Goal: Find specific page/section: Find specific page/section

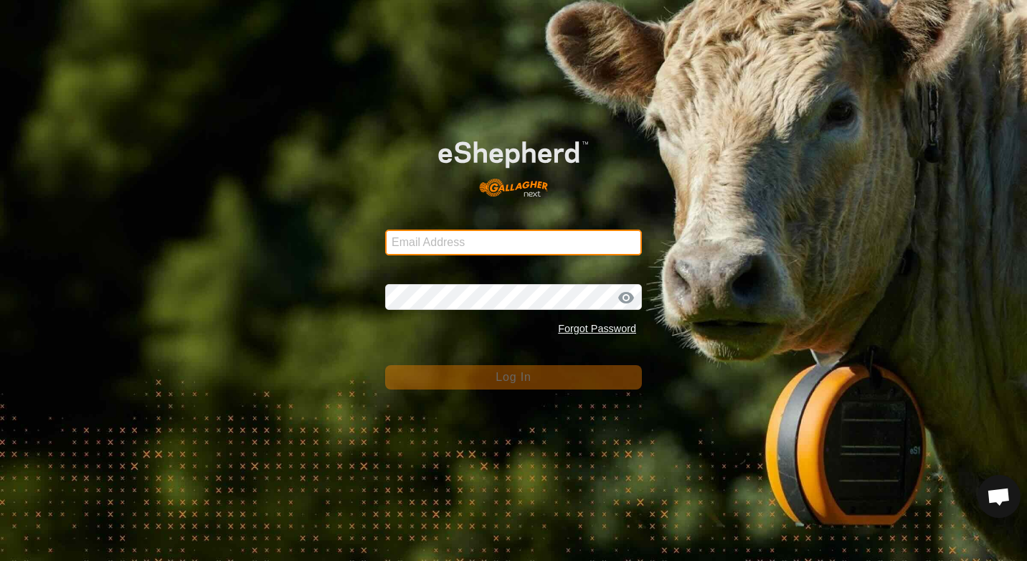
type input "terrence.devos@education.wa.edu.au"
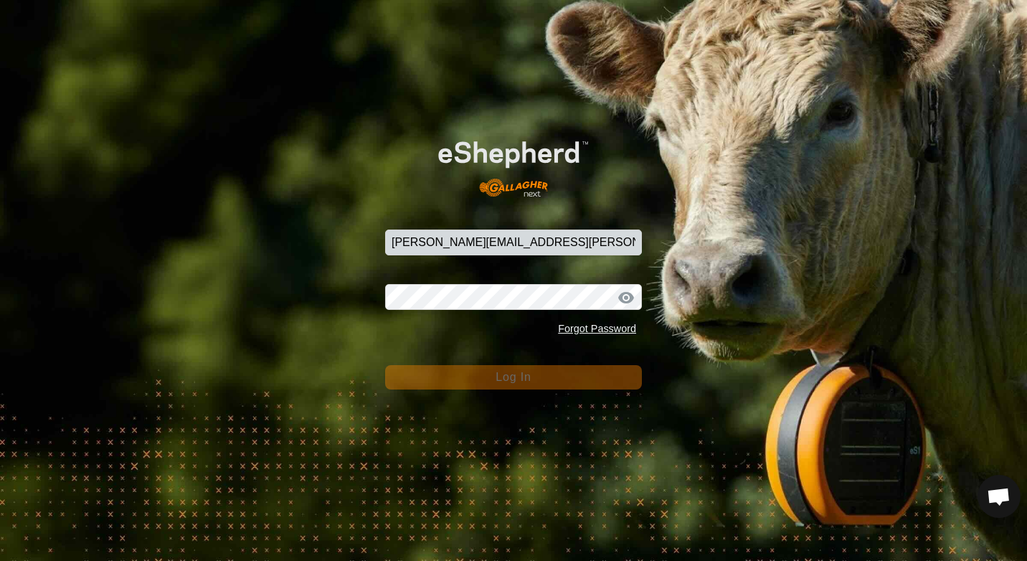
click at [463, 381] on button "Log In" at bounding box center [513, 377] width 257 height 24
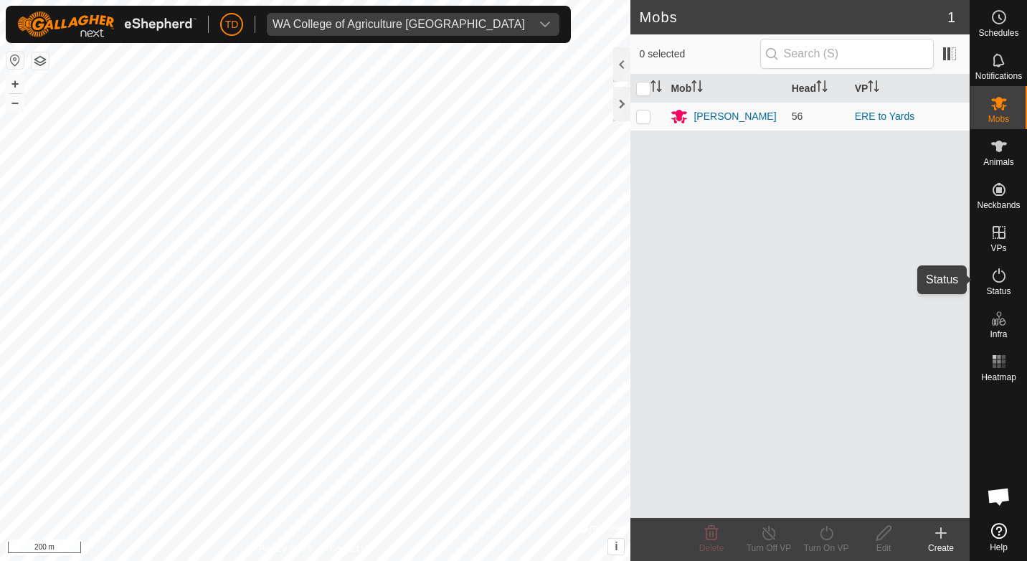
click at [998, 283] on icon at bounding box center [999, 275] width 17 height 17
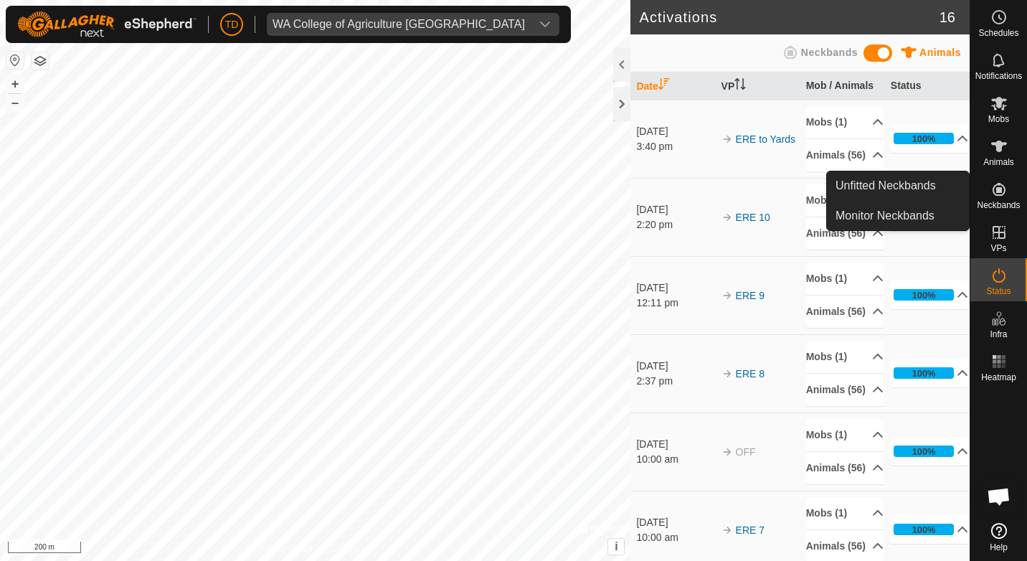
click at [1000, 201] on span "Neckbands" at bounding box center [998, 205] width 43 height 9
click at [882, 207] on link "Monitor Neckbands" at bounding box center [898, 216] width 142 height 29
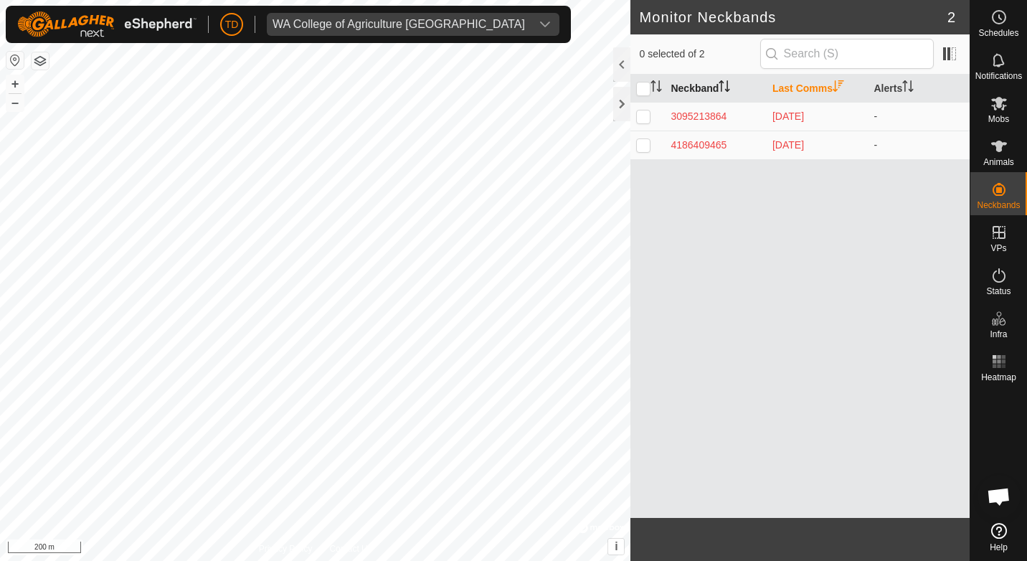
click at [697, 90] on th "Neckband" at bounding box center [716, 89] width 102 height 28
click at [792, 91] on th "Last Comms" at bounding box center [818, 89] width 102 height 28
click at [619, 60] on div at bounding box center [621, 64] width 17 height 34
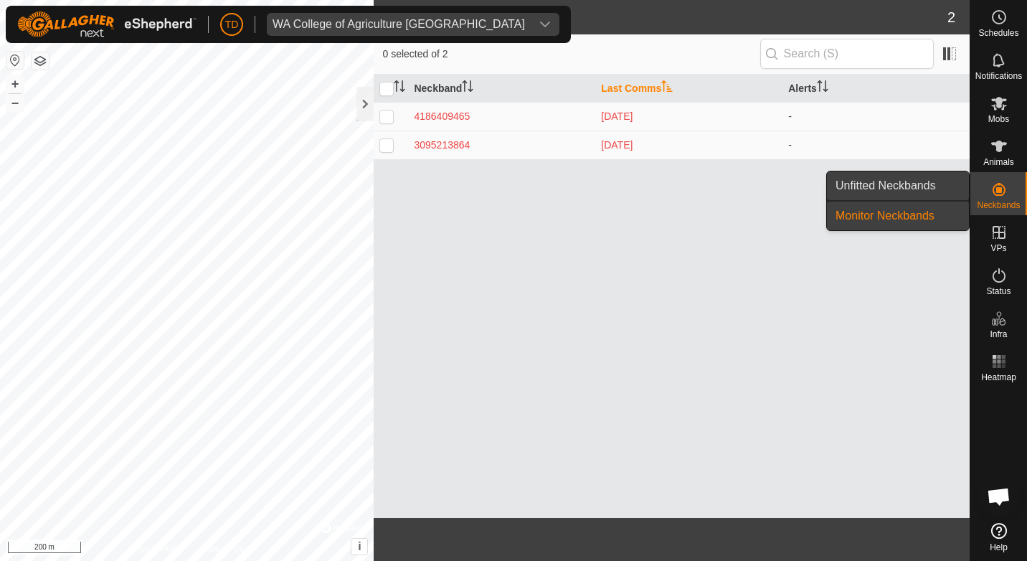
click at [927, 184] on link "Unfitted Neckbands" at bounding box center [898, 185] width 142 height 29
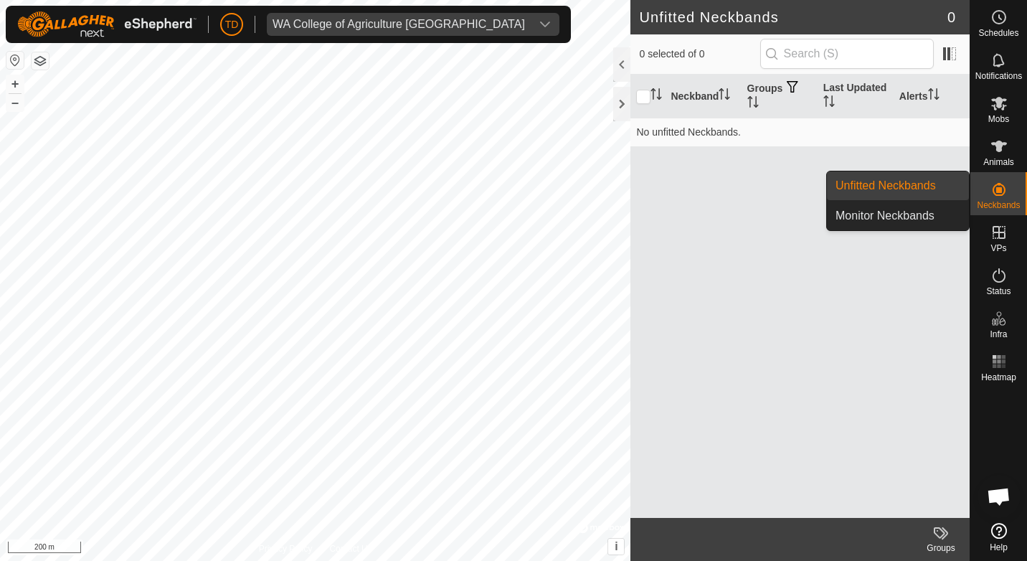
click at [1004, 191] on icon at bounding box center [999, 189] width 13 height 13
click at [909, 219] on link "Monitor Neckbands" at bounding box center [898, 216] width 142 height 29
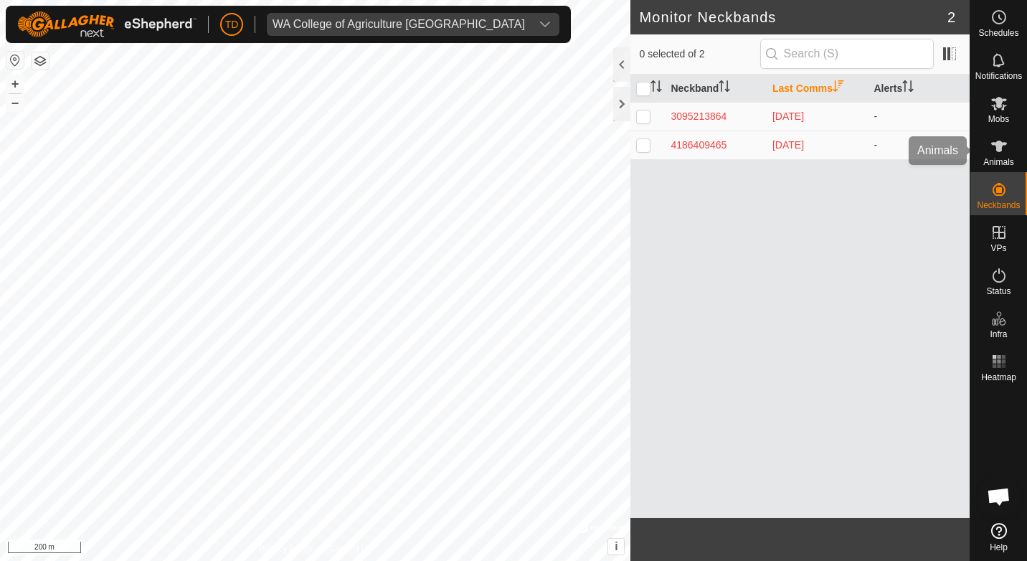
click at [1001, 152] on icon at bounding box center [999, 146] width 17 height 17
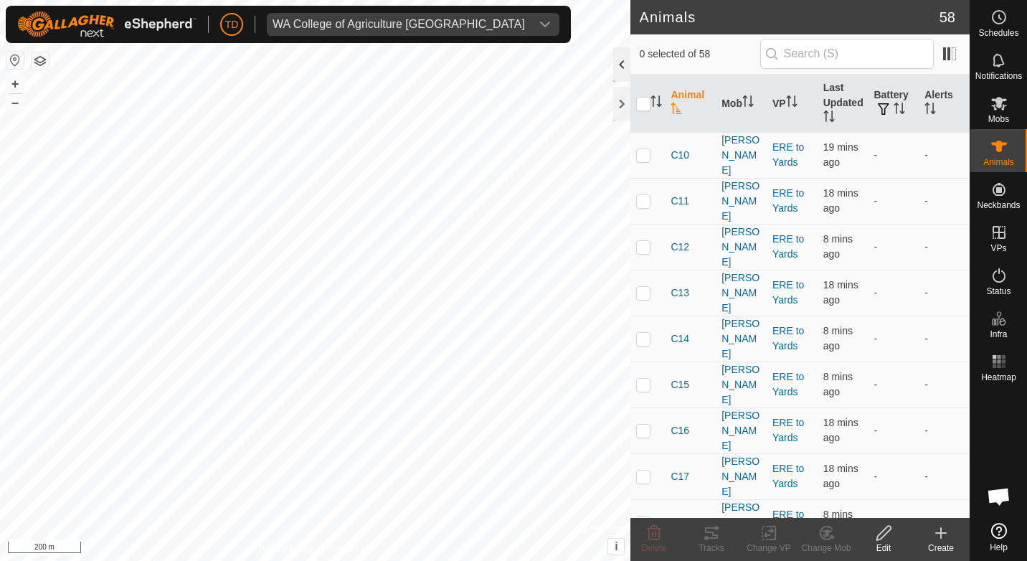
click at [618, 67] on div at bounding box center [621, 64] width 17 height 34
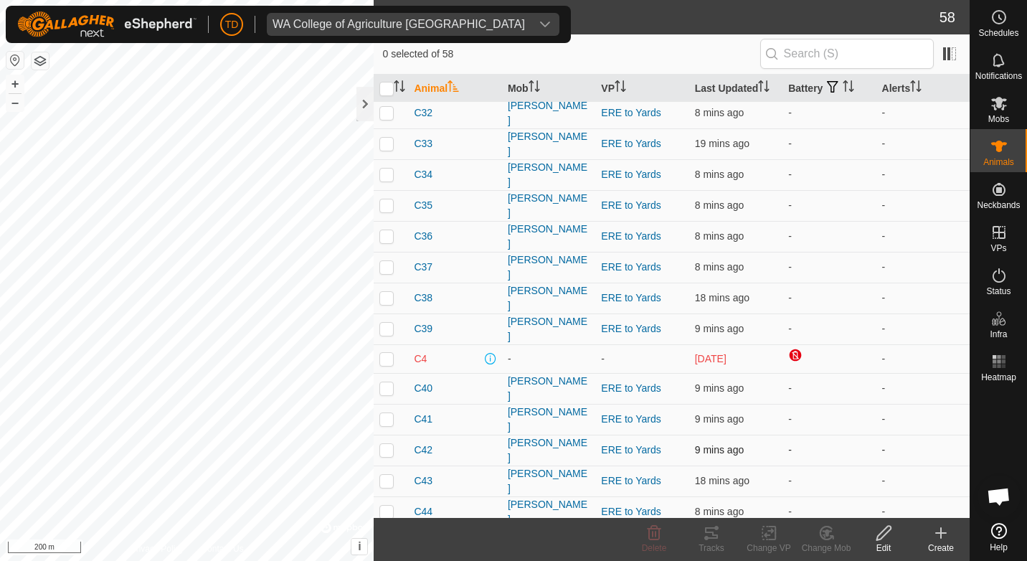
scroll to position [717, 0]
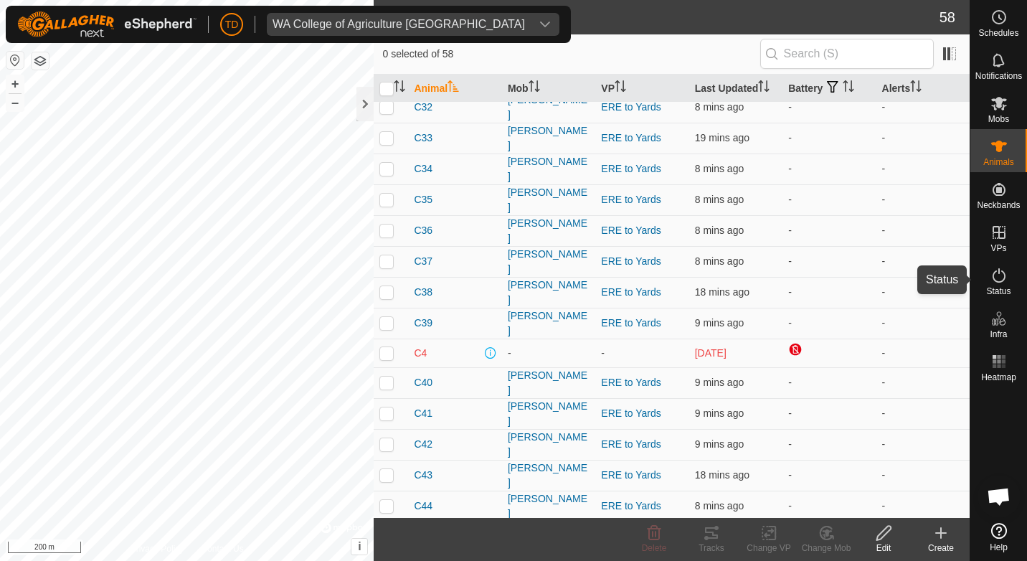
click at [999, 278] on icon at bounding box center [999, 275] width 17 height 17
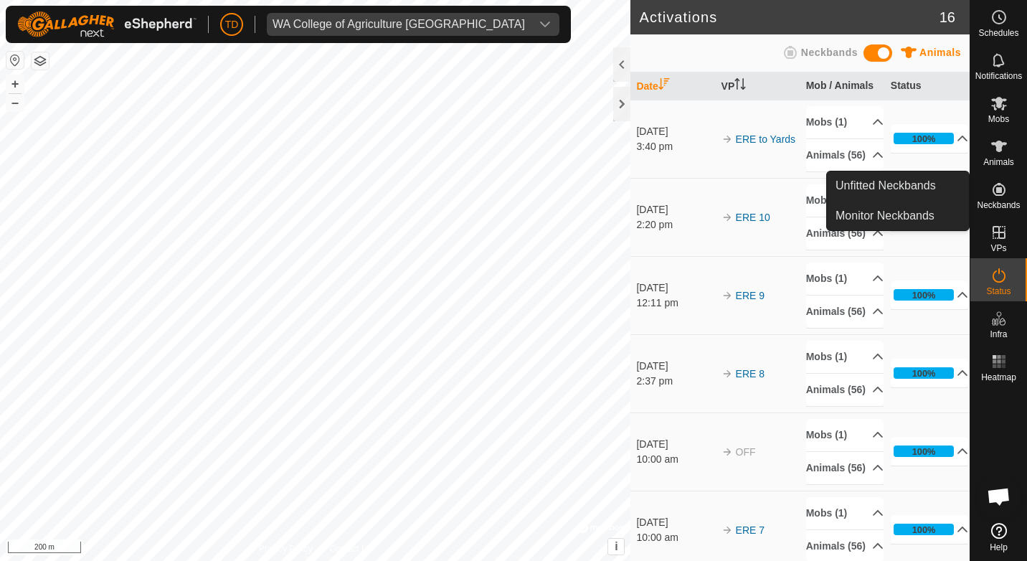
click at [1001, 197] on icon at bounding box center [999, 189] width 17 height 17
click at [879, 210] on link "Monitor Neckbands" at bounding box center [898, 216] width 142 height 29
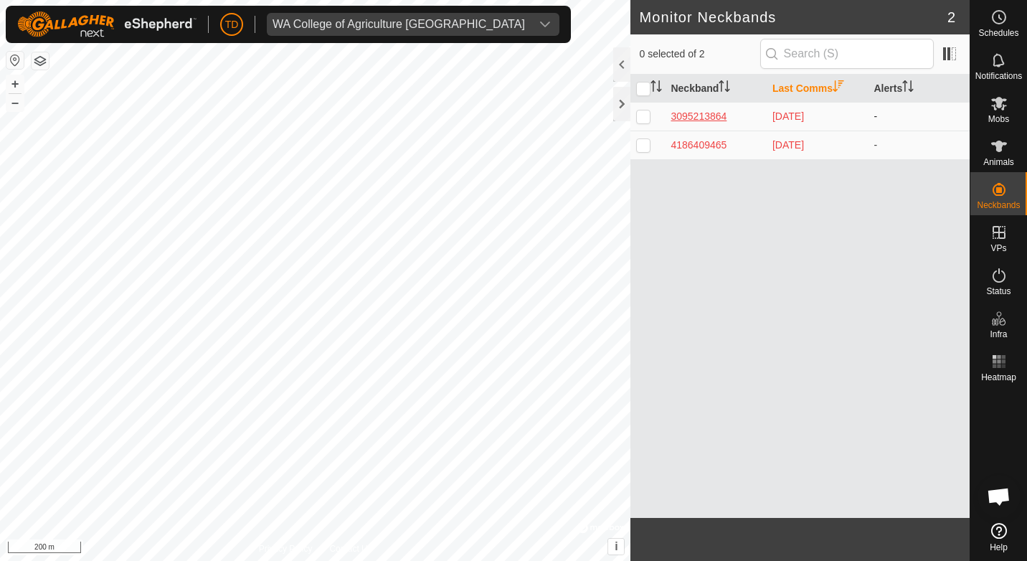
click at [706, 119] on div "3095213864" at bounding box center [716, 116] width 90 height 15
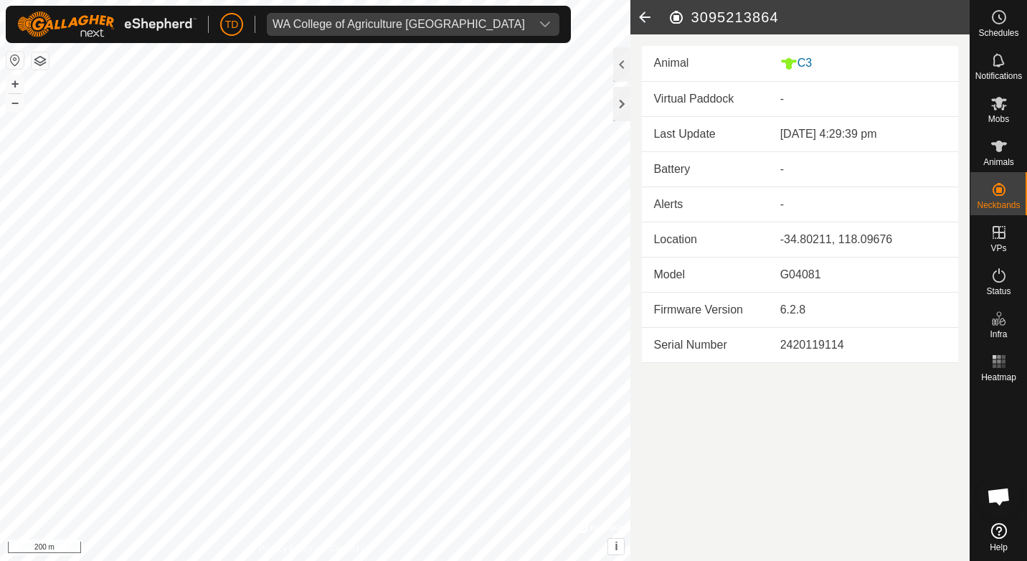
click at [647, 11] on icon at bounding box center [644, 17] width 29 height 34
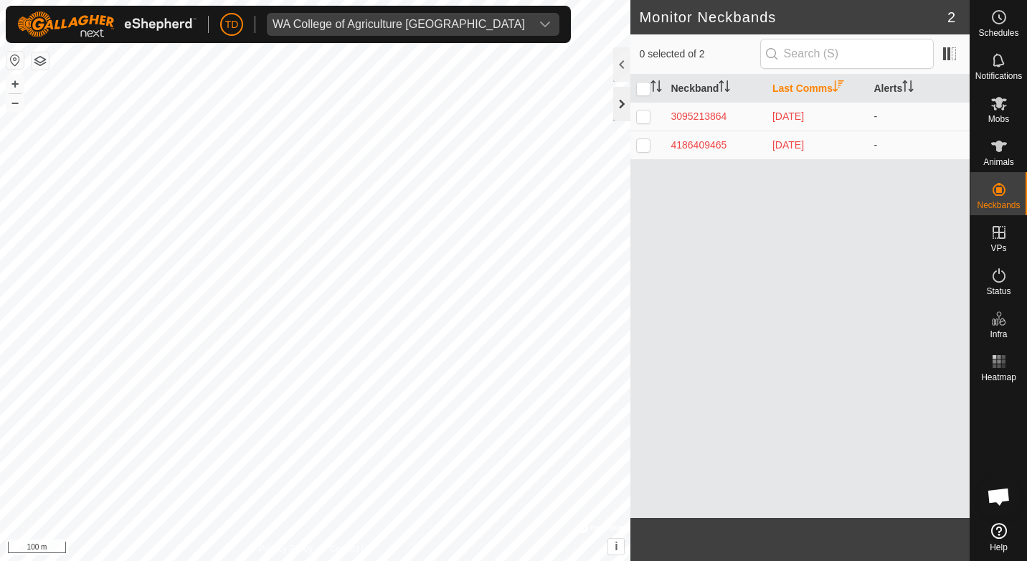
click at [617, 103] on div at bounding box center [621, 104] width 17 height 34
